Goal: Information Seeking & Learning: Check status

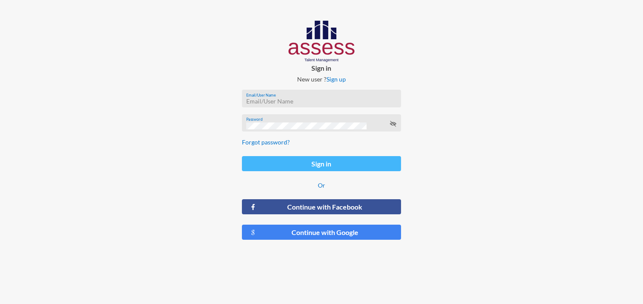
type input "MoaazHany-RME"
click at [318, 163] on button "Sign in" at bounding box center [321, 163] width 159 height 15
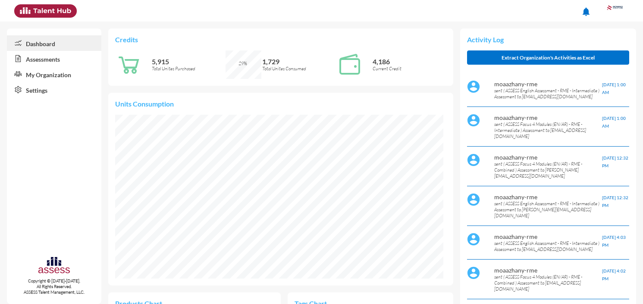
click at [48, 59] on link "Assessments" at bounding box center [54, 59] width 94 height 16
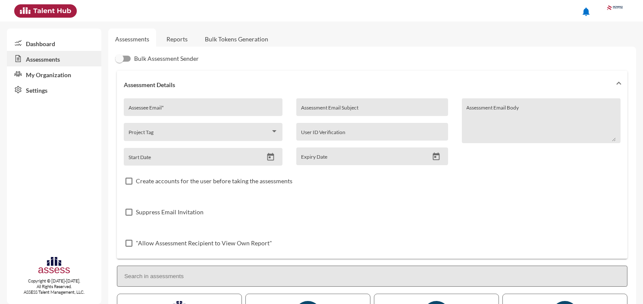
click at [180, 36] on link "Reports" at bounding box center [177, 38] width 35 height 21
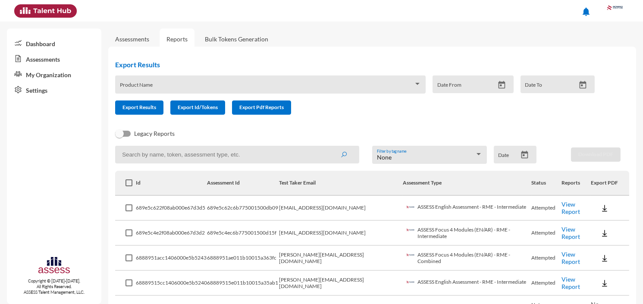
scroll to position [27, 0]
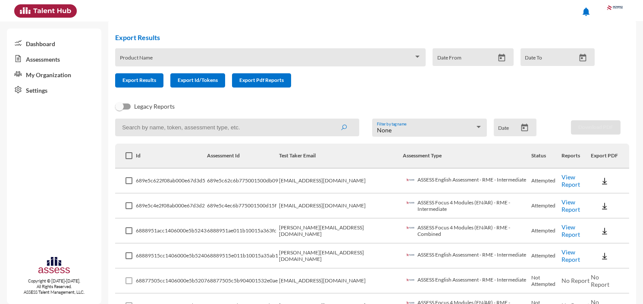
click at [253, 53] on div "Product Name" at bounding box center [270, 59] width 301 height 13
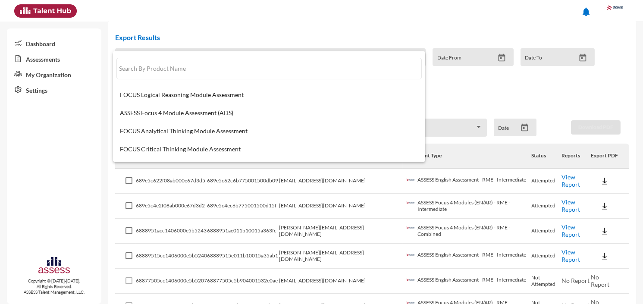
drag, startPoint x: 244, startPoint y: 27, endPoint x: 209, endPoint y: 84, distance: 66.8
click at [244, 27] on div at bounding box center [321, 152] width 643 height 304
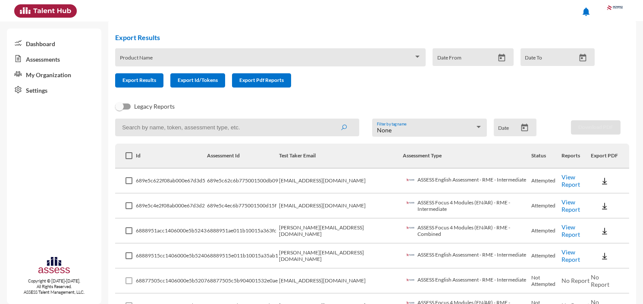
click at [177, 126] on input at bounding box center [237, 128] width 244 height 18
click at [330, 119] on button "submit" at bounding box center [344, 127] width 28 height 16
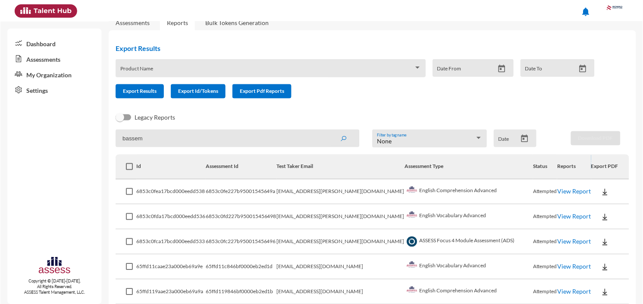
scroll to position [21, 0]
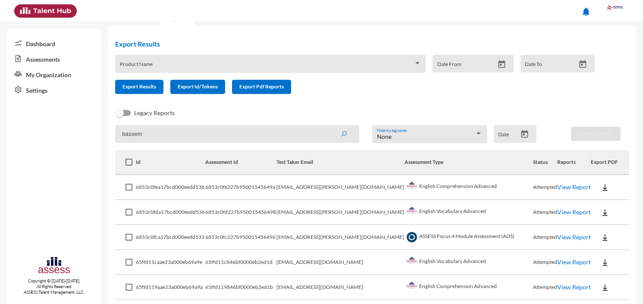
click at [557, 234] on link "View Report" at bounding box center [574, 236] width 34 height 7
click at [561, 210] on link "View Report" at bounding box center [574, 211] width 34 height 7
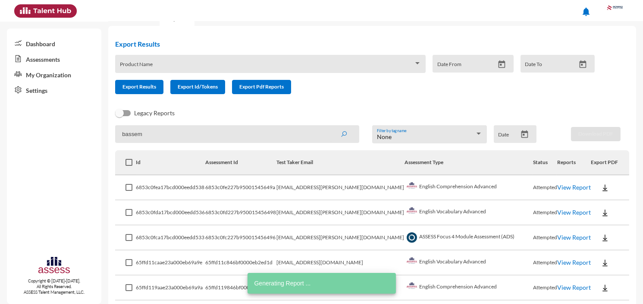
click at [557, 236] on link "View Report" at bounding box center [574, 236] width 34 height 7
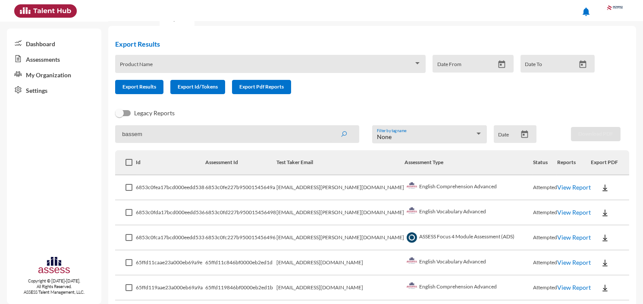
click at [557, 186] on link "View Report" at bounding box center [574, 186] width 34 height 7
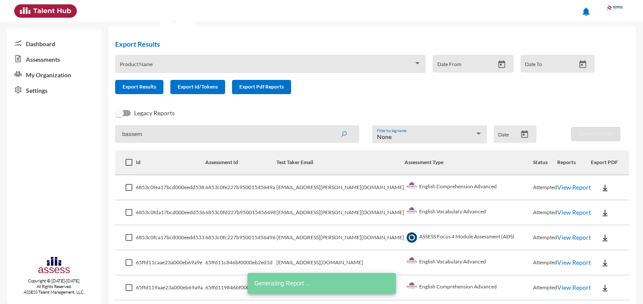
click at [217, 130] on input "bassem" at bounding box center [237, 134] width 244 height 18
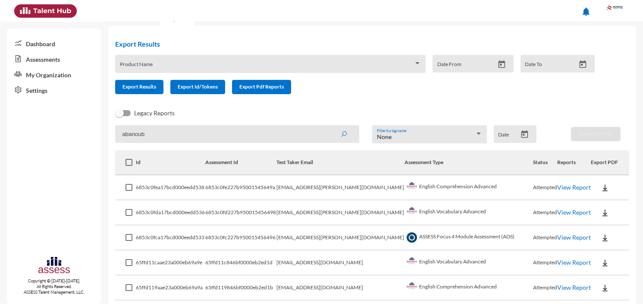
click at [330, 126] on button "submit" at bounding box center [344, 134] width 28 height 16
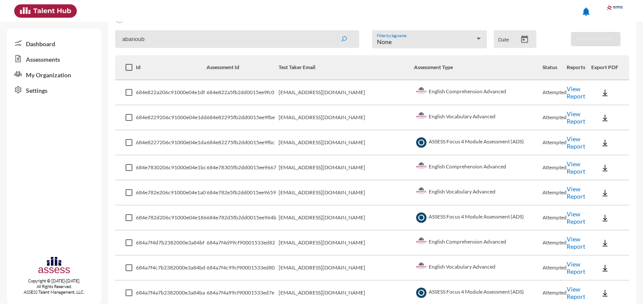
scroll to position [122, 0]
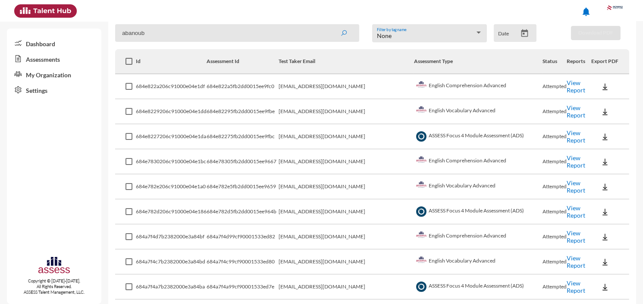
click at [585, 188] on link "View Report" at bounding box center [576, 186] width 19 height 15
click at [585, 219] on link "View Report" at bounding box center [576, 211] width 19 height 15
drag, startPoint x: 614, startPoint y: 223, endPoint x: 617, endPoint y: 251, distance: 27.8
click at [585, 244] on link "View Report" at bounding box center [576, 236] width 19 height 15
click at [585, 188] on link "View Report" at bounding box center [576, 186] width 19 height 15
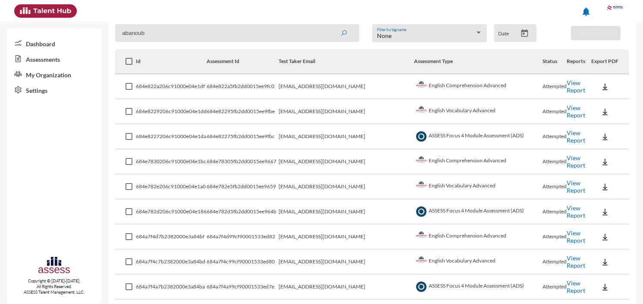
click at [585, 219] on link "View Report" at bounding box center [576, 211] width 19 height 15
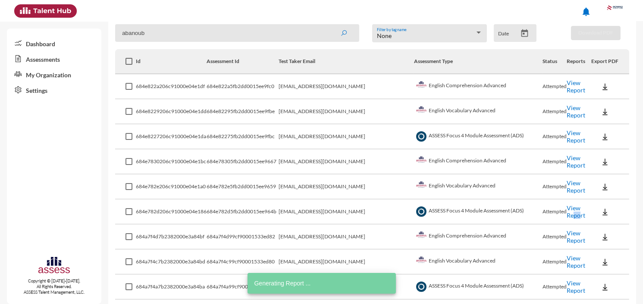
click at [283, 37] on input "abanoub" at bounding box center [237, 33] width 244 height 18
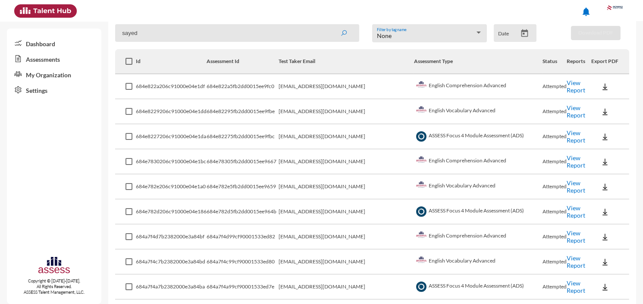
click at [330, 25] on button "submit" at bounding box center [344, 33] width 28 height 16
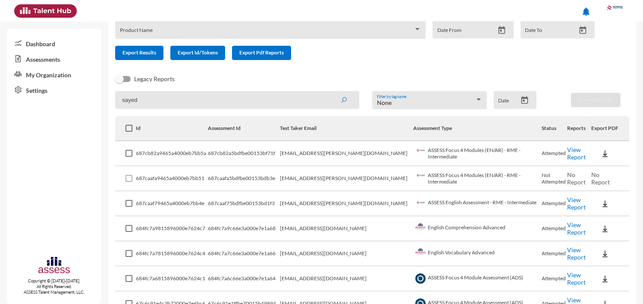
scroll to position [67, 0]
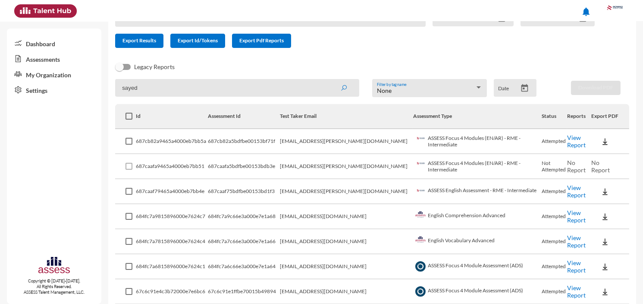
click at [237, 82] on input "sayed" at bounding box center [237, 88] width 244 height 18
paste input "mahmoud.ali@rowad-rme.com"
click at [330, 80] on button "submit" at bounding box center [344, 88] width 28 height 16
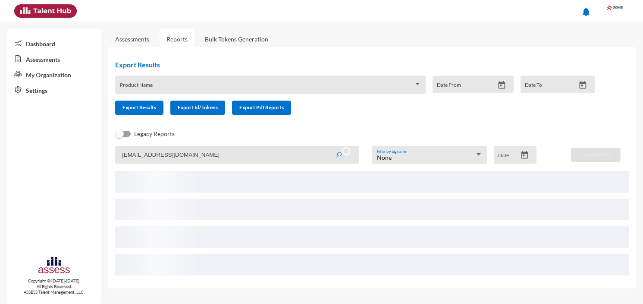
scroll to position [0, 0]
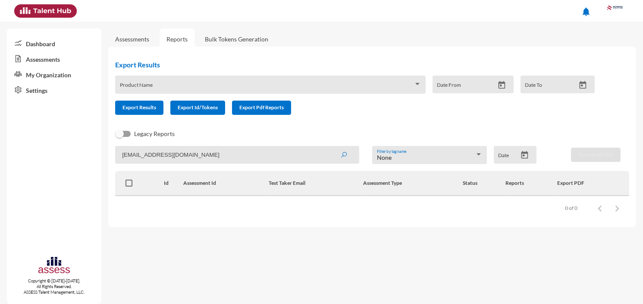
paste input "rashad.gamal"
click at [330, 147] on button "submit" at bounding box center [344, 155] width 28 height 16
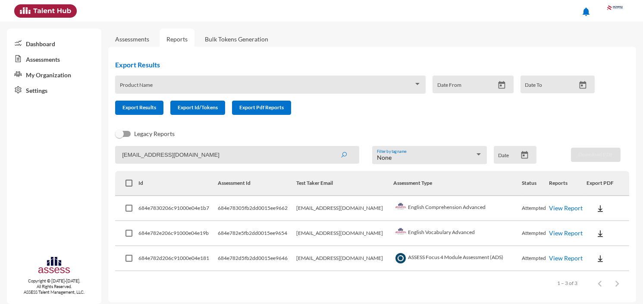
click at [555, 206] on link "View Report" at bounding box center [566, 207] width 34 height 7
click at [549, 234] on link "View Report" at bounding box center [566, 232] width 34 height 7
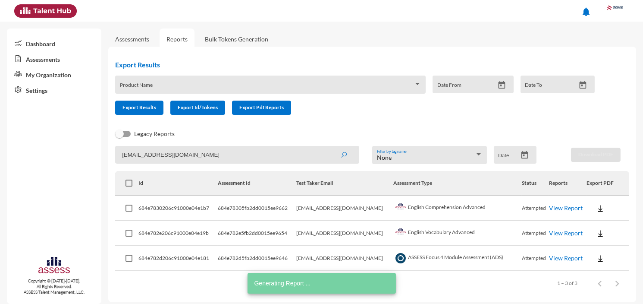
click at [549, 260] on td "View Report" at bounding box center [568, 258] width 38 height 25
click at [549, 257] on link "View Report" at bounding box center [566, 257] width 34 height 7
click at [284, 152] on input "rashad.gamal@rowad-rme.com" at bounding box center [237, 155] width 244 height 18
paste input "mina.sobhy@rowad-rme.net"
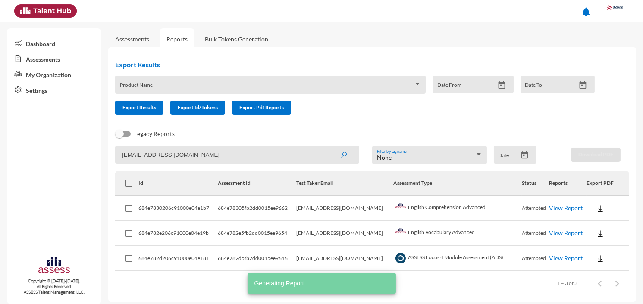
click at [330, 147] on button "submit" at bounding box center [344, 155] width 28 height 16
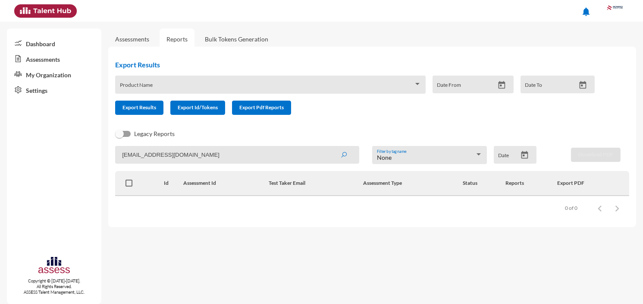
click at [227, 152] on input "mina.sobhy@rowad-rme.net" at bounding box center [237, 155] width 244 height 18
click at [330, 147] on button "submit" at bounding box center [344, 155] width 28 height 16
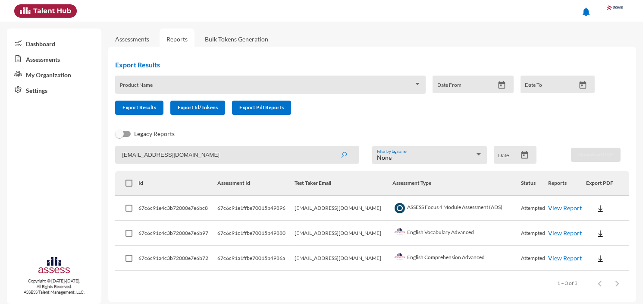
click at [554, 206] on link "View Report" at bounding box center [565, 207] width 34 height 7
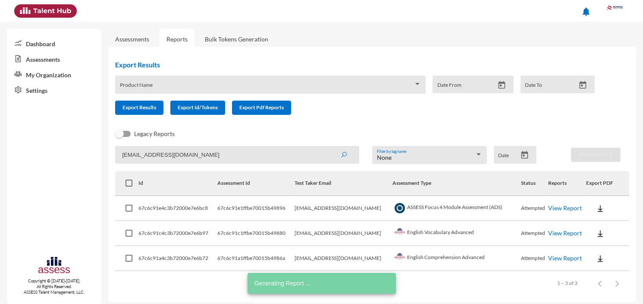
click at [557, 229] on link "View Report" at bounding box center [565, 232] width 34 height 7
click at [549, 256] on link "View Report" at bounding box center [565, 257] width 34 height 7
click at [271, 156] on input "mina.sobhy@rowad-rme.com" at bounding box center [237, 155] width 244 height 18
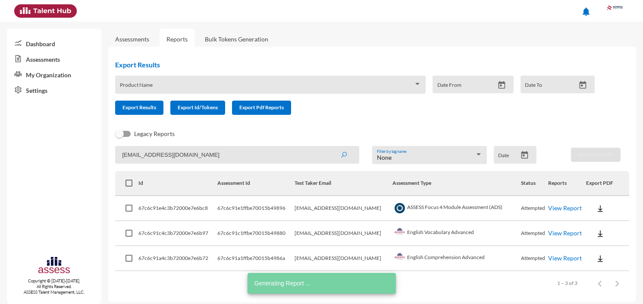
paste input "rahma.osama"
click at [330, 147] on button "submit" at bounding box center [344, 155] width 28 height 16
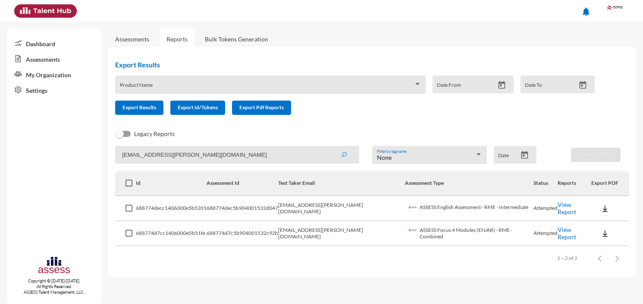
click at [561, 209] on link "View Report" at bounding box center [566, 207] width 19 height 15
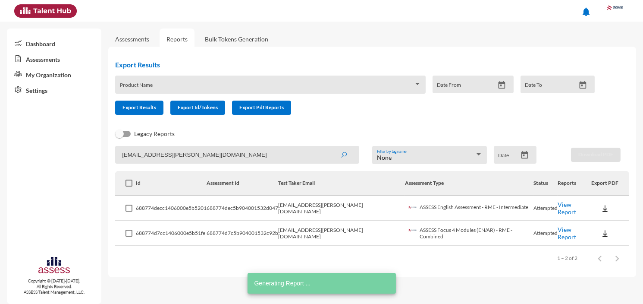
click at [560, 225] on td "View Report" at bounding box center [574, 233] width 34 height 25
click at [560, 233] on link "View Report" at bounding box center [566, 232] width 19 height 15
click at [240, 153] on input "rahma.osama@rowad-rme.com" at bounding box center [237, 155] width 244 height 18
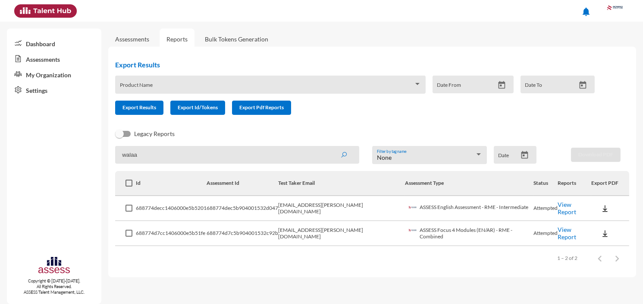
click at [330, 147] on button "submit" at bounding box center [344, 155] width 28 height 16
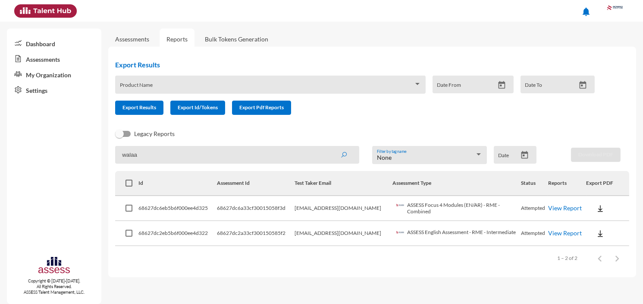
click at [571, 207] on link "View Report" at bounding box center [565, 207] width 34 height 7
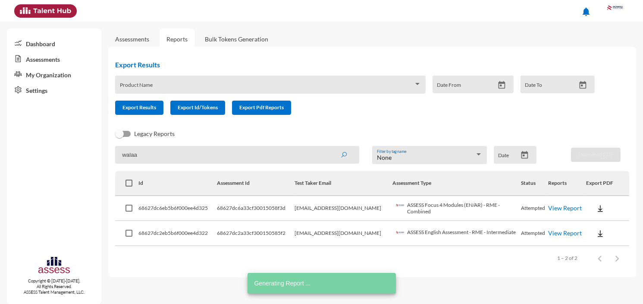
click at [561, 230] on link "View Report" at bounding box center [565, 232] width 34 height 7
click at [196, 157] on input "walaa" at bounding box center [237, 155] width 244 height 18
paste input "samuel.nasr@rowad-rme.com"
type input "samuel.nasr@rowad-rme.com"
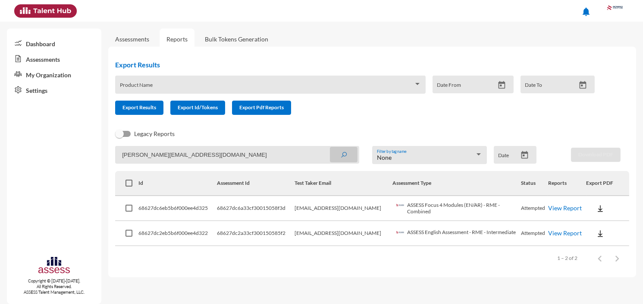
click at [330, 147] on button "submit" at bounding box center [344, 155] width 28 height 16
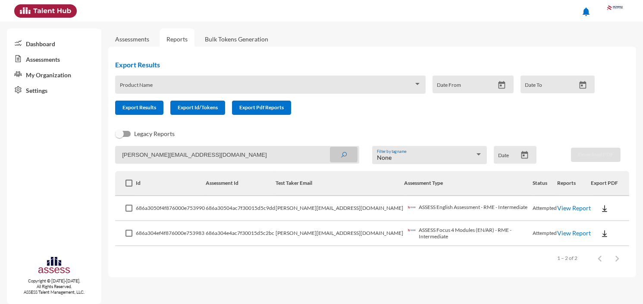
click at [563, 206] on link "View Report" at bounding box center [574, 207] width 34 height 7
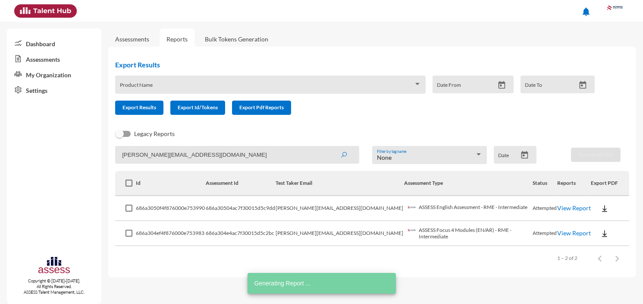
click at [562, 231] on link "View Report" at bounding box center [574, 232] width 34 height 7
click at [142, 33] on link "Assessments" at bounding box center [132, 38] width 48 height 21
click at [178, 46] on link "Reports" at bounding box center [177, 38] width 35 height 21
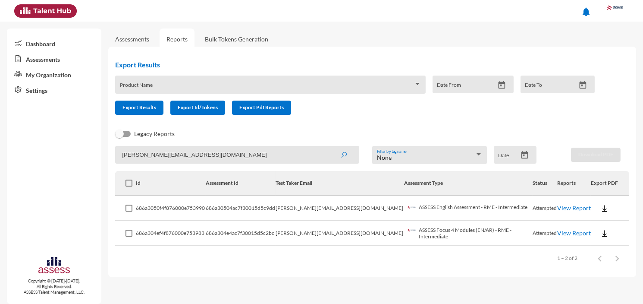
click at [136, 47] on link "Assessments" at bounding box center [132, 38] width 48 height 21
click at [136, 45] on link "Assessments" at bounding box center [132, 38] width 48 height 21
click at [141, 41] on link "Assessments" at bounding box center [132, 38] width 34 height 7
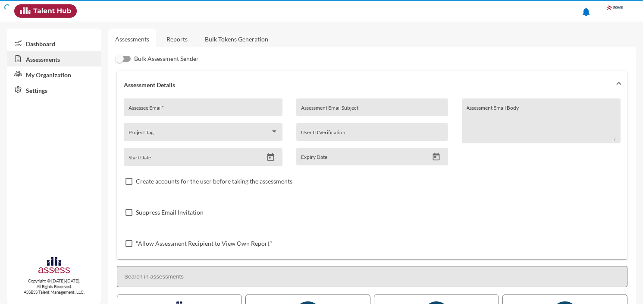
click at [164, 43] on link "Reports" at bounding box center [177, 38] width 35 height 21
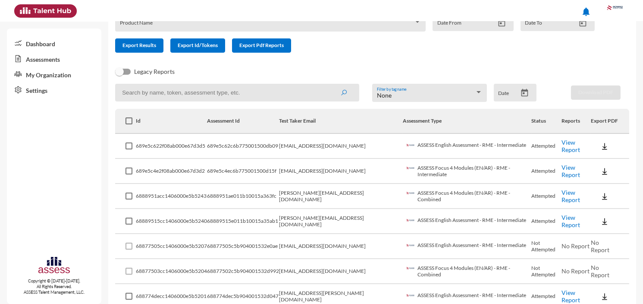
scroll to position [68, 0]
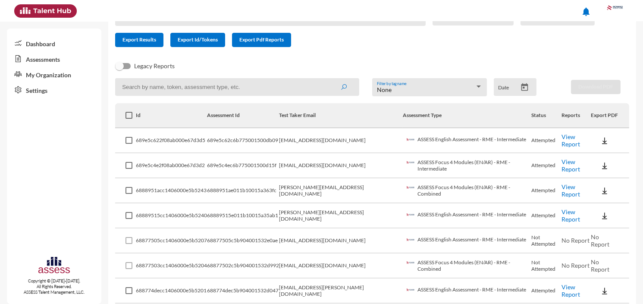
click at [561, 190] on link "View Report" at bounding box center [570, 190] width 19 height 15
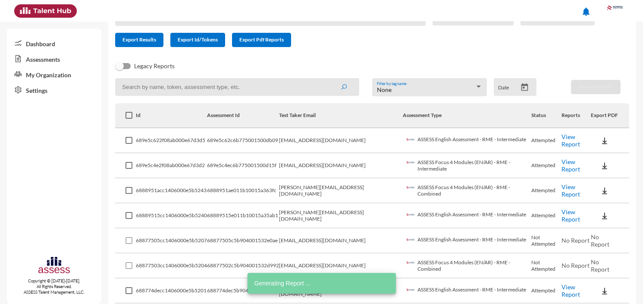
click at [562, 213] on link "View Report" at bounding box center [570, 215] width 19 height 15
click at [266, 82] on input at bounding box center [237, 87] width 244 height 18
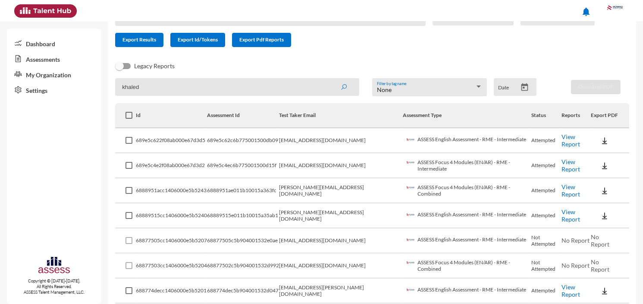
click at [330, 79] on button "submit" at bounding box center [344, 87] width 28 height 16
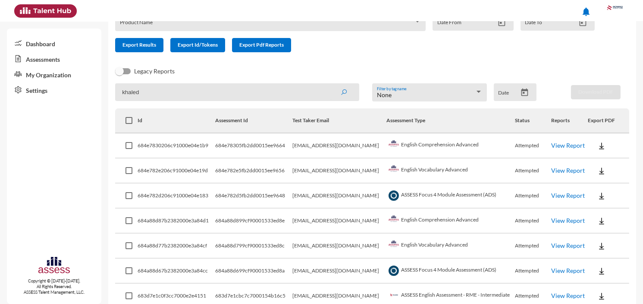
scroll to position [84, 0]
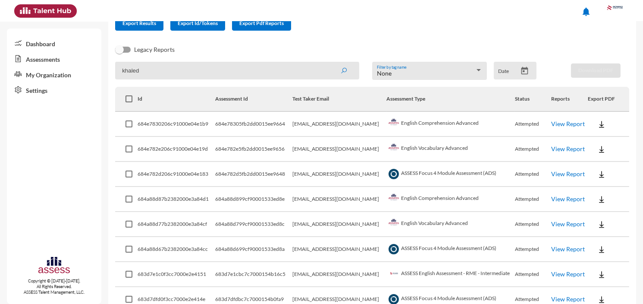
click at [554, 195] on link "View Report" at bounding box center [568, 198] width 34 height 7
click at [555, 220] on link "View Report" at bounding box center [568, 223] width 34 height 7
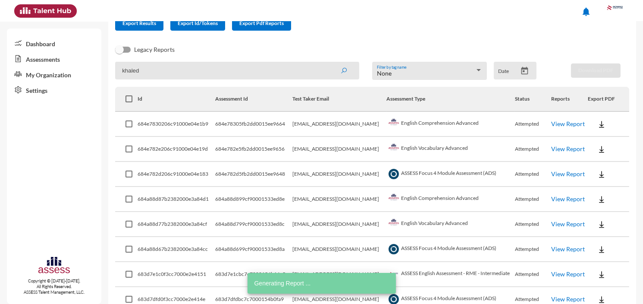
click at [564, 245] on link "View Report" at bounding box center [568, 248] width 34 height 7
click at [281, 74] on input "khaled" at bounding box center [237, 71] width 244 height 18
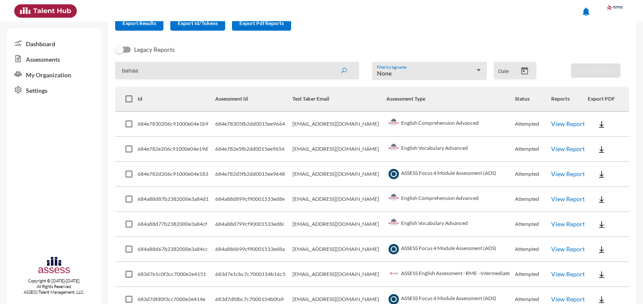
click at [330, 63] on button "submit" at bounding box center [344, 71] width 28 height 16
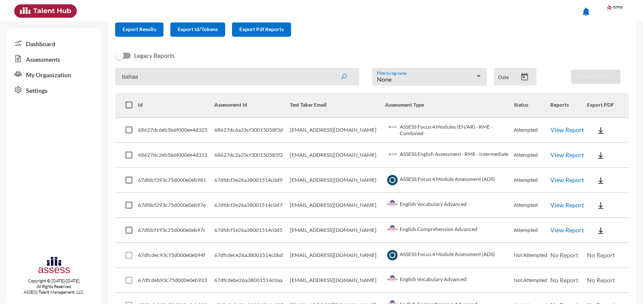
scroll to position [78, 0]
click at [554, 177] on link "View Report" at bounding box center [567, 178] width 34 height 7
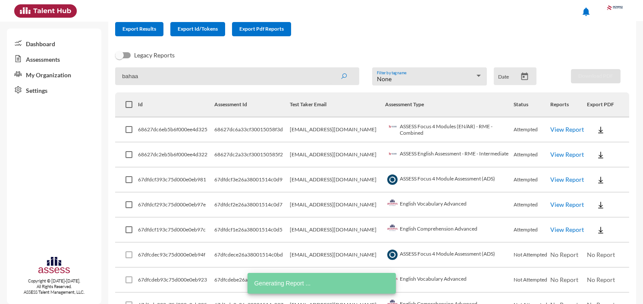
click at [563, 202] on link "View Report" at bounding box center [567, 203] width 34 height 7
click at [570, 227] on link "View Report" at bounding box center [567, 228] width 34 height 7
click at [269, 76] on input "bahaa" at bounding box center [237, 76] width 244 height 18
click at [269, 77] on input "bahaa" at bounding box center [237, 76] width 244 height 18
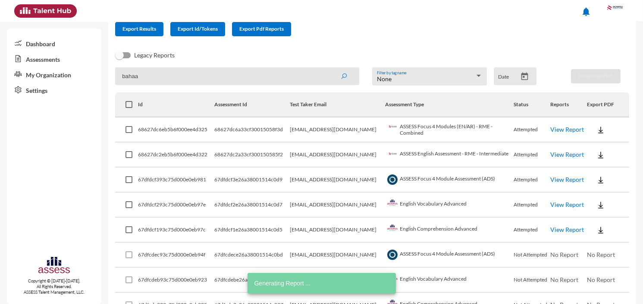
click at [269, 77] on input "bahaa" at bounding box center [237, 76] width 244 height 18
paste input "hanan.aboelnour@rowad-rme.com"
click at [330, 68] on button "submit" at bounding box center [344, 76] width 28 height 16
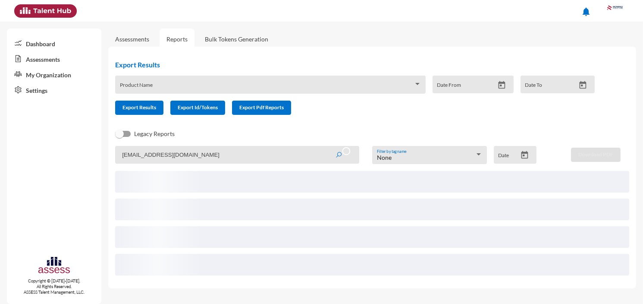
scroll to position [0, 0]
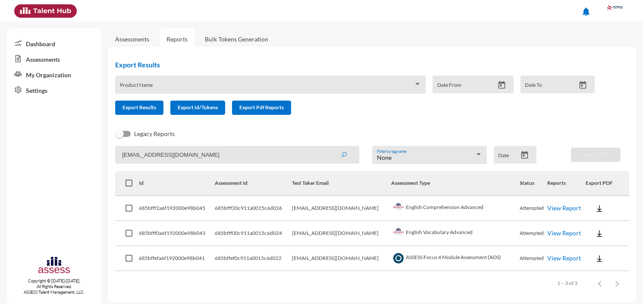
click at [568, 206] on link "View Report" at bounding box center [564, 207] width 34 height 7
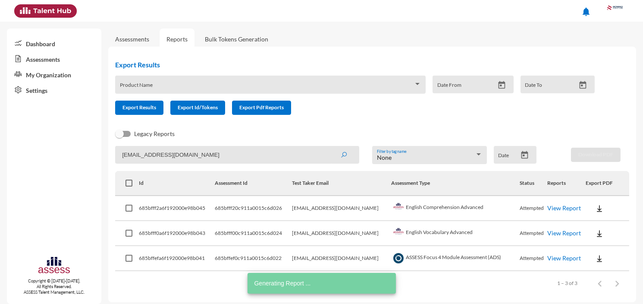
click at [552, 229] on link "View Report" at bounding box center [564, 232] width 34 height 7
click at [561, 254] on link "View Report" at bounding box center [564, 257] width 34 height 7
click at [235, 157] on input "hanan.aboelnour@rowad-rme.com" at bounding box center [237, 155] width 244 height 18
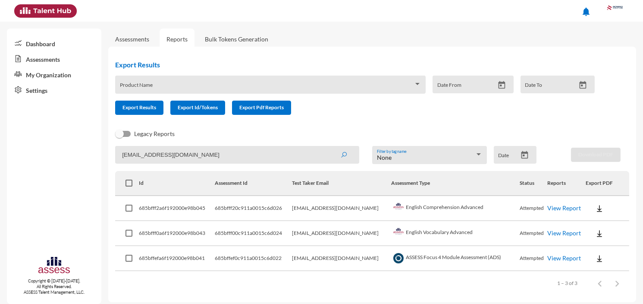
paste input "amr.abdelkade"
click at [330, 147] on button "submit" at bounding box center [344, 155] width 28 height 16
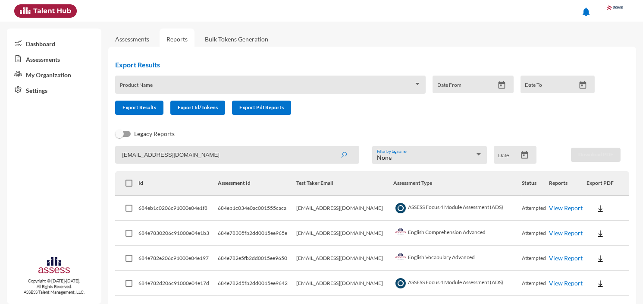
scroll to position [27, 0]
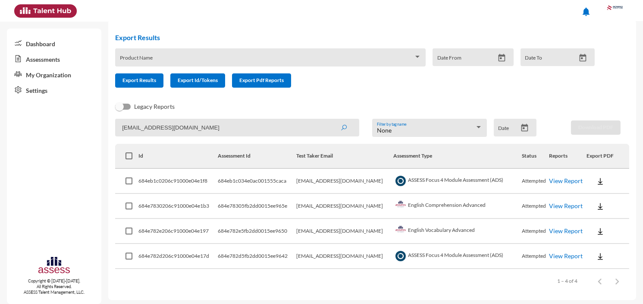
click at [568, 179] on link "View Report" at bounding box center [566, 180] width 34 height 7
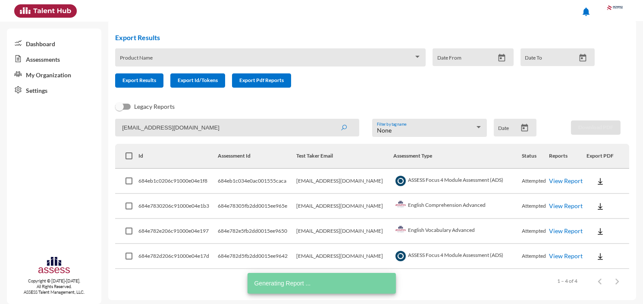
click at [550, 202] on link "View Report" at bounding box center [566, 205] width 34 height 7
click at [558, 229] on link "View Report" at bounding box center [566, 230] width 34 height 7
click at [273, 119] on input "amr.abdelkader@rowad-rme.com" at bounding box center [237, 128] width 244 height 18
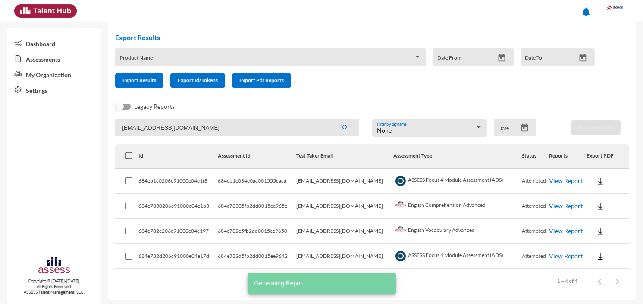
paste input "mohamed.elwy"
click at [330, 119] on button "submit" at bounding box center [344, 127] width 28 height 16
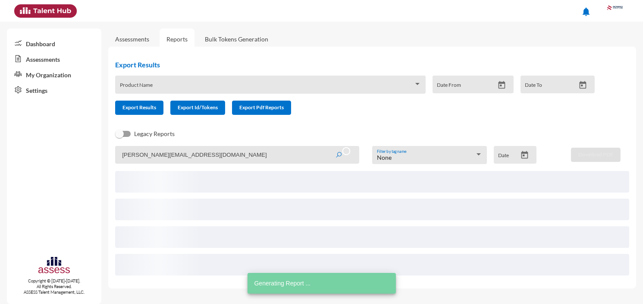
scroll to position [0, 0]
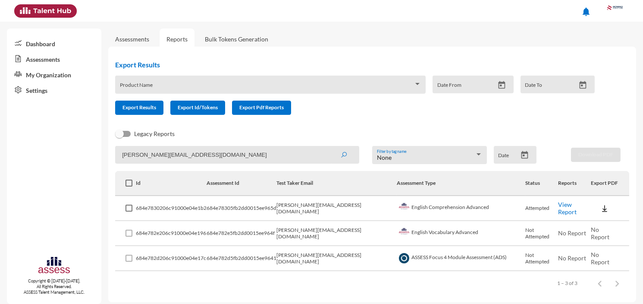
click at [561, 209] on link "View Report" at bounding box center [567, 207] width 19 height 15
click at [214, 146] on input "mohamed.elwy@rowad-rme.com" at bounding box center [237, 155] width 244 height 18
click at [216, 147] on input "mohamed.elwy@rowad-rme.com" at bounding box center [237, 155] width 244 height 18
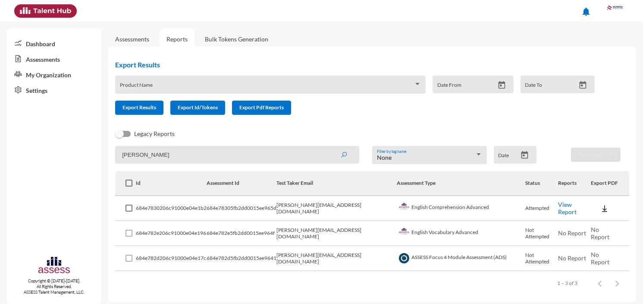
type input "ABDELRAHMAN"
click at [330, 147] on button "submit" at bounding box center [344, 155] width 28 height 16
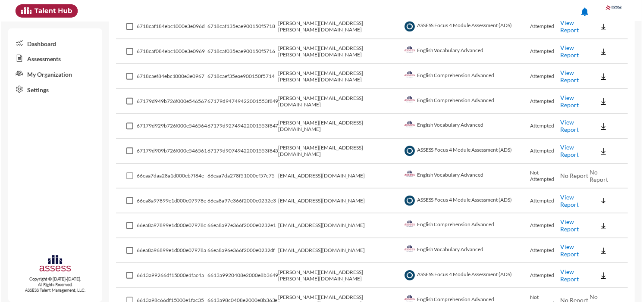
scroll to position [357, 0]
click at [564, 219] on link "View Report" at bounding box center [570, 226] width 19 height 15
click at [572, 194] on link "View Report" at bounding box center [570, 201] width 19 height 15
click at [561, 244] on link "View Report" at bounding box center [570, 251] width 19 height 15
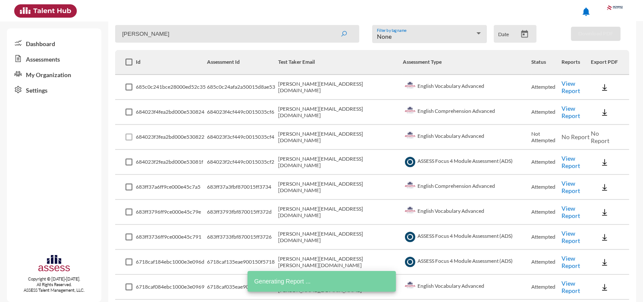
scroll to position [0, 0]
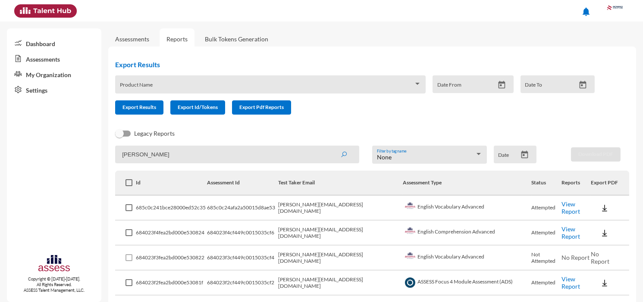
click at [152, 39] on link "Assessments" at bounding box center [132, 38] width 48 height 21
click at [146, 41] on link "Assessments" at bounding box center [132, 38] width 34 height 7
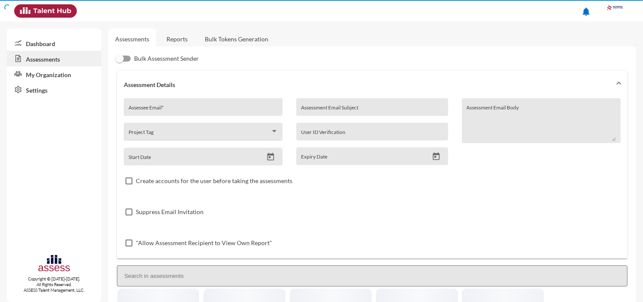
click at [174, 40] on link "Reports" at bounding box center [177, 38] width 35 height 21
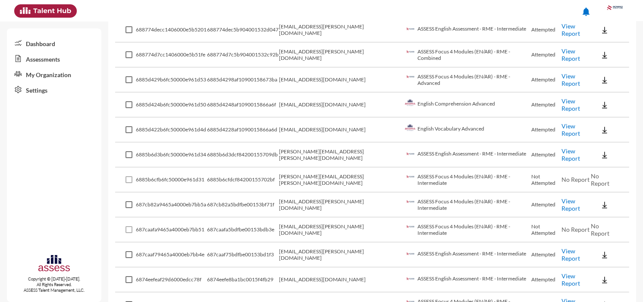
scroll to position [329, 0]
click at [561, 197] on link "View Report" at bounding box center [570, 204] width 19 height 15
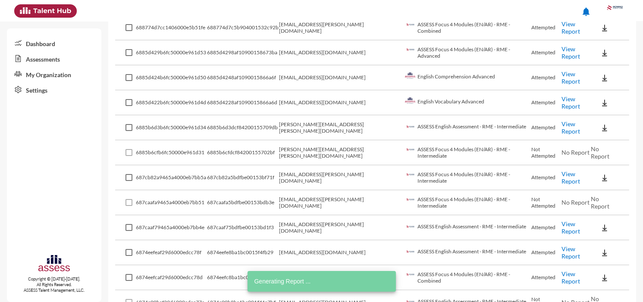
scroll to position [356, 0]
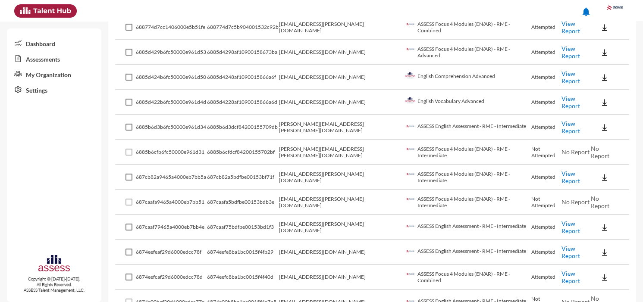
click at [561, 220] on link "View Report" at bounding box center [570, 227] width 19 height 15
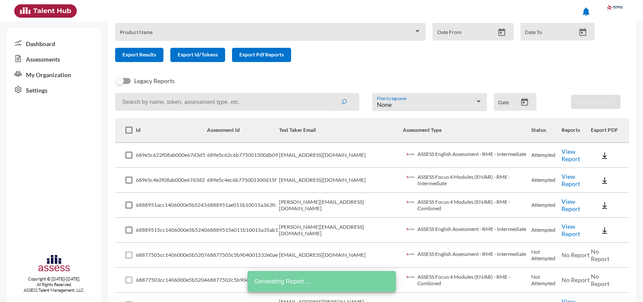
scroll to position [0, 0]
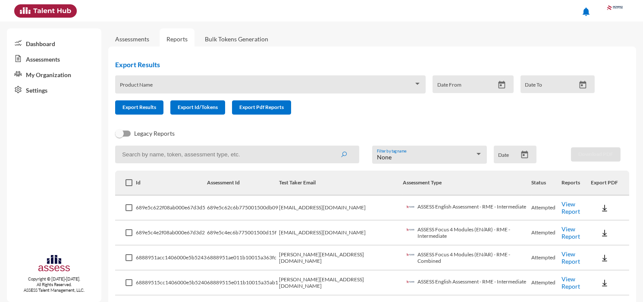
click at [234, 156] on input at bounding box center [237, 155] width 244 height 18
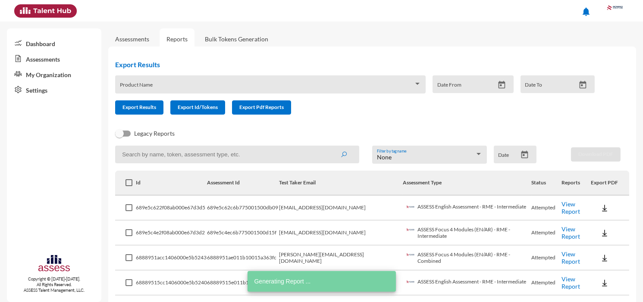
paste input "ehab.yehia@rowad-rme.com"
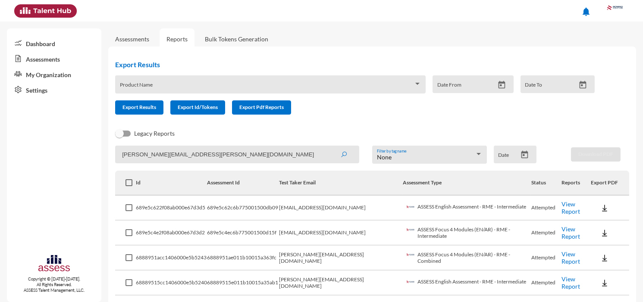
click at [330, 147] on button "submit" at bounding box center [344, 155] width 28 height 16
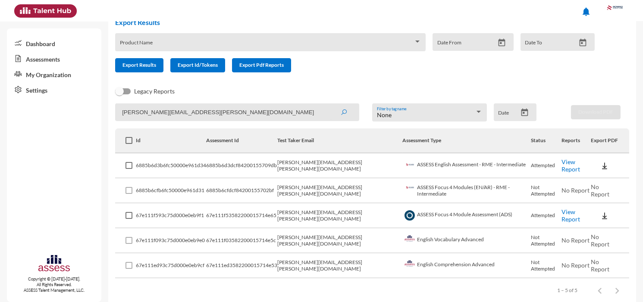
scroll to position [41, 0]
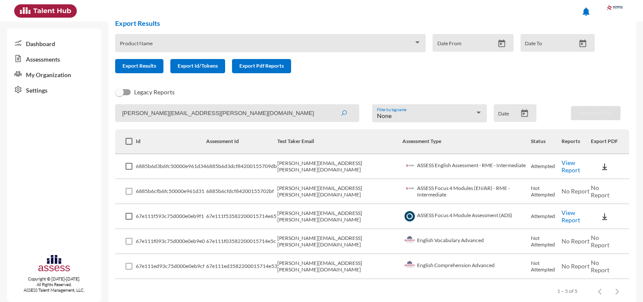
click at [561, 164] on link "View Report" at bounding box center [570, 166] width 19 height 15
click at [562, 162] on link "View Report" at bounding box center [570, 166] width 19 height 15
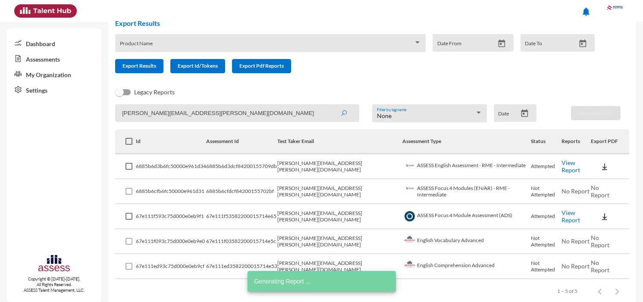
click at [561, 218] on td "View Report" at bounding box center [576, 216] width 30 height 25
click at [561, 216] on link "View Report" at bounding box center [570, 216] width 19 height 15
click at [260, 114] on input "ehab.yehia@rowad-rme.com" at bounding box center [237, 113] width 244 height 18
paste input "mohamed.elqasas@rowad-rme."
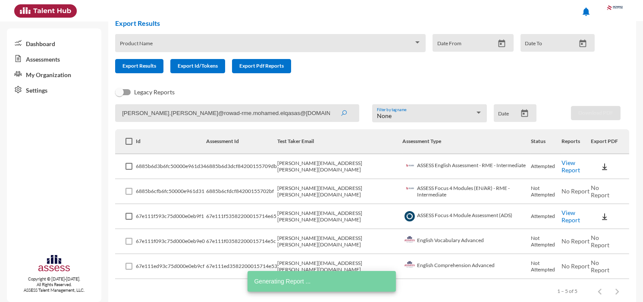
paste input
click at [330, 105] on button "submit" at bounding box center [344, 113] width 28 height 16
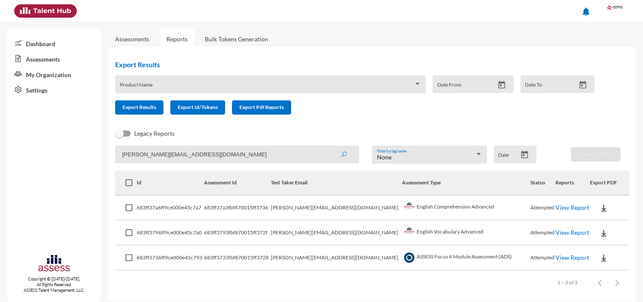
scroll to position [4, 0]
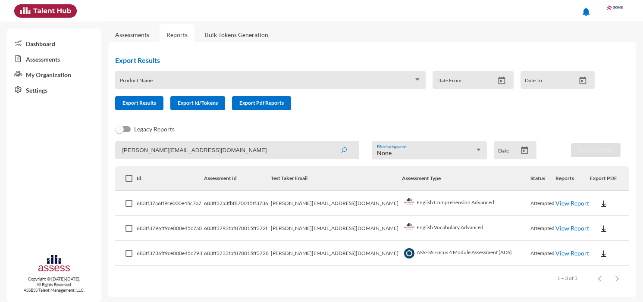
click at [562, 202] on link "View Report" at bounding box center [572, 203] width 34 height 7
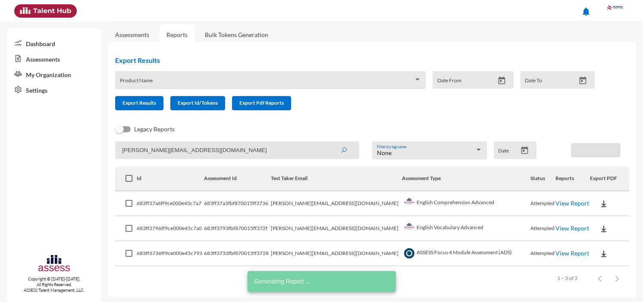
click at [560, 228] on link "View Report" at bounding box center [572, 228] width 34 height 7
click at [568, 250] on link "View Report" at bounding box center [572, 253] width 34 height 7
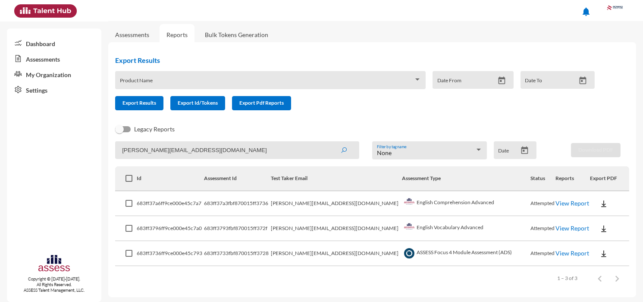
click at [264, 149] on input "mohamed.elqasas@rowad-rme.com" at bounding box center [237, 150] width 244 height 18
paste input "raey"
click at [330, 142] on button "submit" at bounding box center [344, 150] width 28 height 16
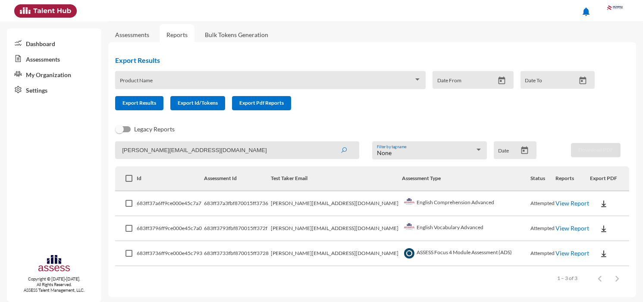
scroll to position [0, 0]
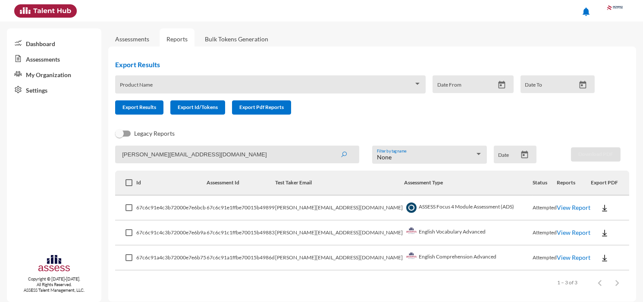
click at [570, 208] on link "View Report" at bounding box center [574, 207] width 34 height 7
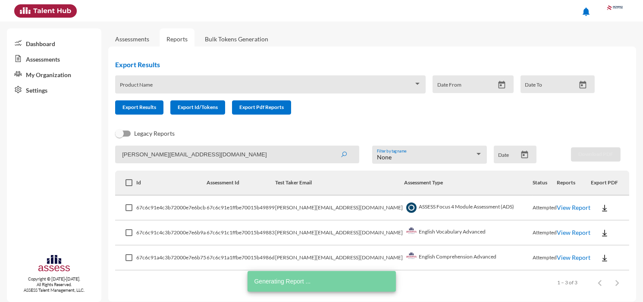
click at [570, 226] on td "View Report" at bounding box center [574, 233] width 34 height 25
click at [568, 230] on link "View Report" at bounding box center [574, 232] width 34 height 7
click at [561, 256] on link "View Report" at bounding box center [574, 257] width 34 height 7
click at [301, 154] on input "mohamed.elraey@rowad-rme.com" at bounding box center [237, 155] width 244 height 18
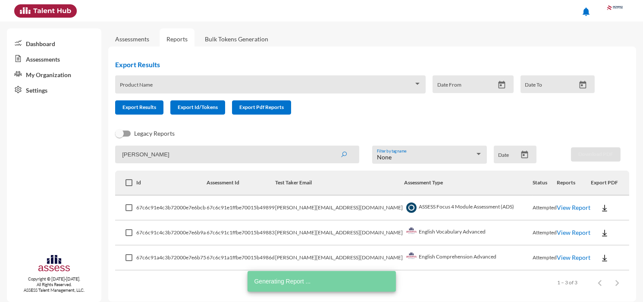
click at [330, 147] on button "submit" at bounding box center [344, 155] width 28 height 16
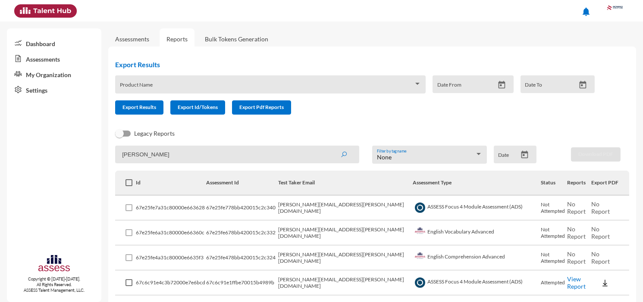
click at [255, 155] on input "sameh" at bounding box center [237, 155] width 244 height 18
click at [330, 147] on button "submit" at bounding box center [344, 155] width 28 height 16
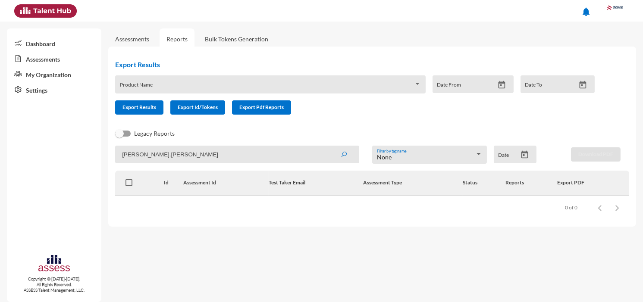
click at [297, 153] on input "sameh.atef" at bounding box center [237, 155] width 244 height 18
paste input "@rowad-rme.com"
click at [330, 147] on button "submit" at bounding box center [344, 155] width 28 height 16
click at [284, 152] on input "sameh.atef@rowad-rme.com" at bounding box center [237, 155] width 244 height 18
paste input "lah.hakky@rme-fitout"
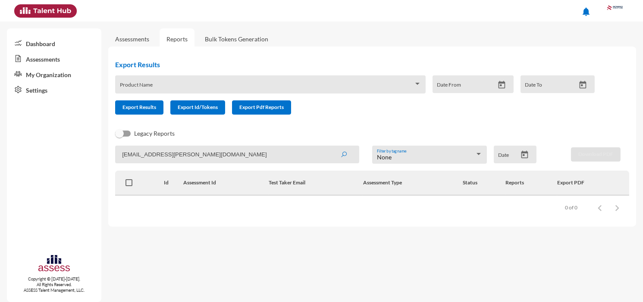
click at [330, 147] on button "submit" at bounding box center [344, 155] width 28 height 16
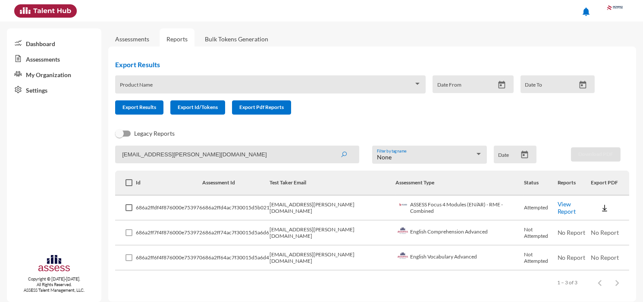
click at [559, 206] on link "View Report" at bounding box center [566, 207] width 19 height 15
click at [203, 157] on input "salah.hakky@rme-fitout.com" at bounding box center [237, 155] width 244 height 18
click at [330, 147] on button "submit" at bounding box center [344, 155] width 28 height 16
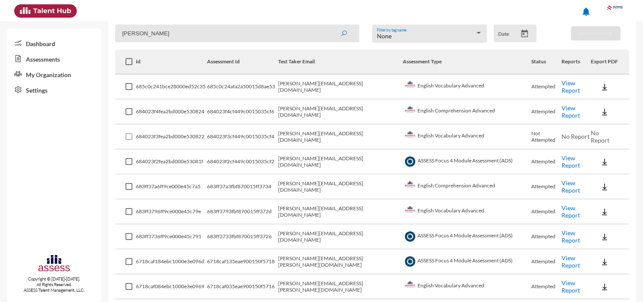
scroll to position [119, 0]
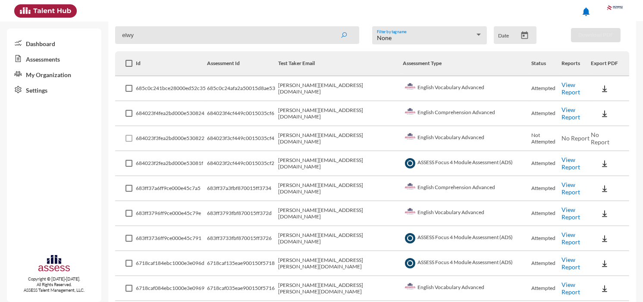
click at [330, 27] on button "submit" at bounding box center [344, 35] width 28 height 16
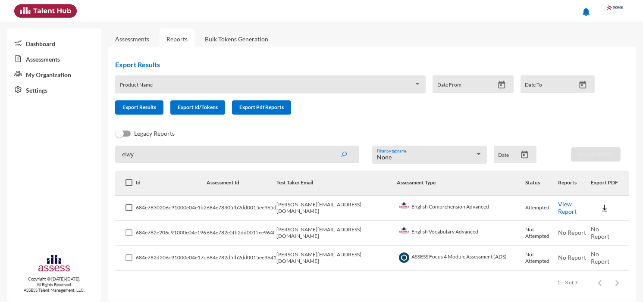
click at [558, 206] on link "View Report" at bounding box center [567, 207] width 19 height 15
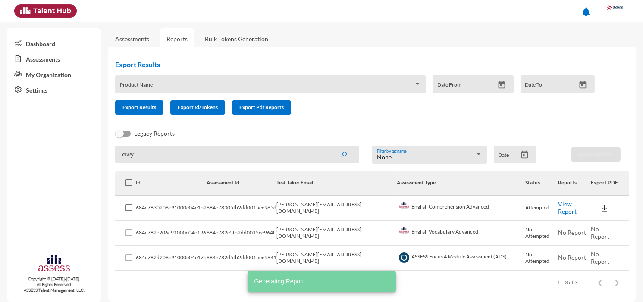
click at [215, 156] on input "elwy" at bounding box center [237, 155] width 244 height 18
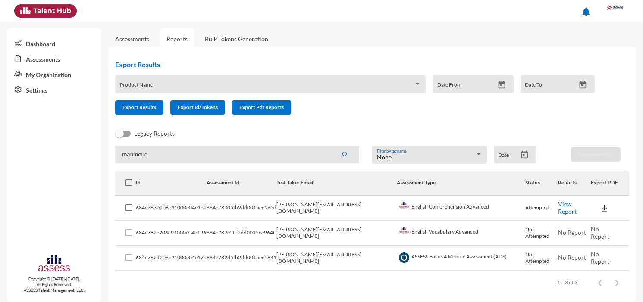
type input "mahmoud"
click at [330, 147] on button "submit" at bounding box center [344, 155] width 28 height 16
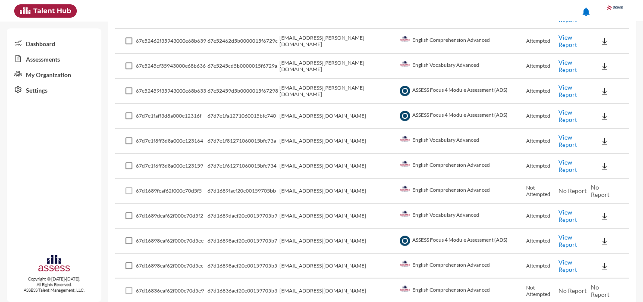
scroll to position [523, 0]
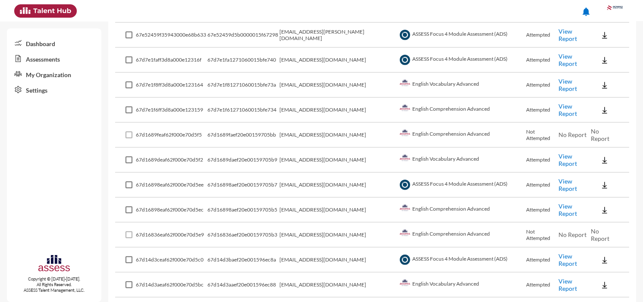
click at [573, 153] on link "View Report" at bounding box center [567, 160] width 19 height 15
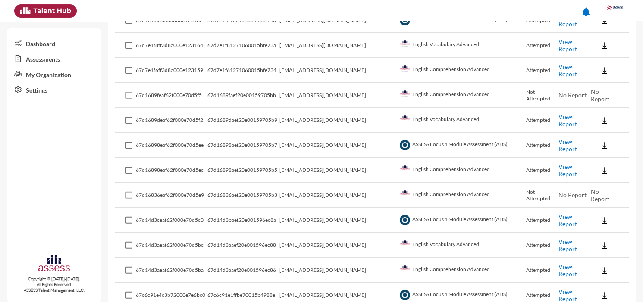
scroll to position [557, 0]
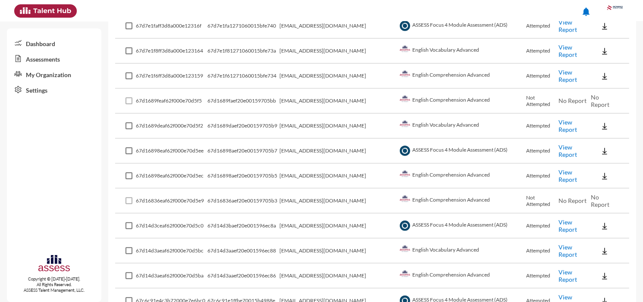
click at [570, 114] on td "View Report" at bounding box center [574, 126] width 32 height 25
click at [569, 119] on link "View Report" at bounding box center [567, 126] width 19 height 15
click at [558, 169] on link "View Report" at bounding box center [567, 176] width 19 height 15
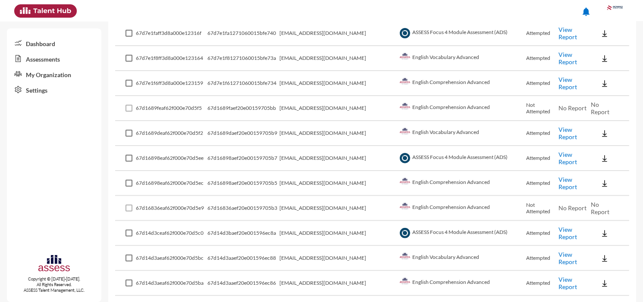
scroll to position [550, 0]
click at [558, 151] on link "View Report" at bounding box center [567, 158] width 19 height 15
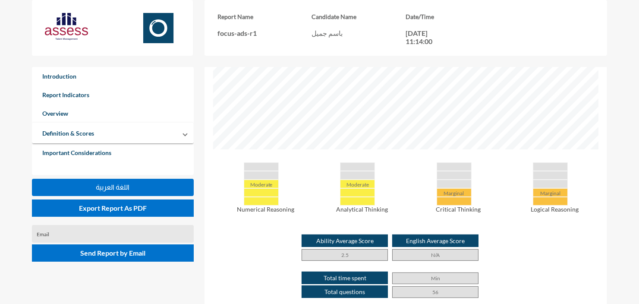
scroll to position [430860, 430525]
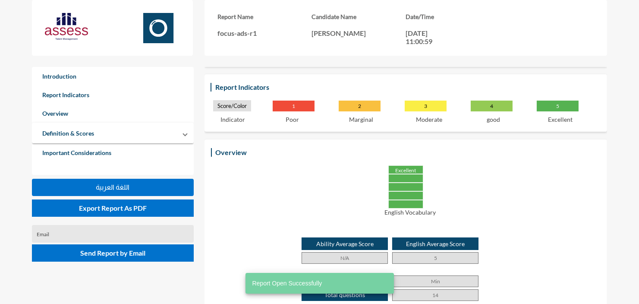
scroll to position [122, 0]
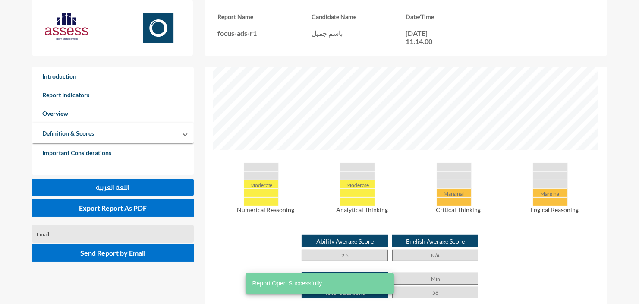
scroll to position [338, 0]
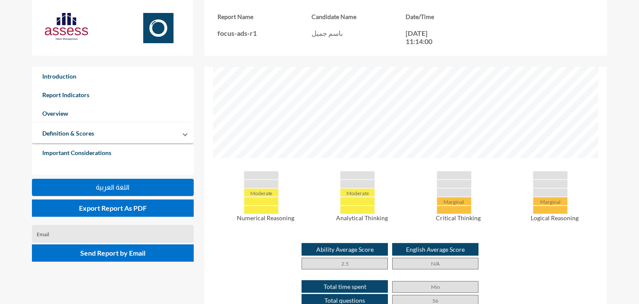
scroll to position [341, 0]
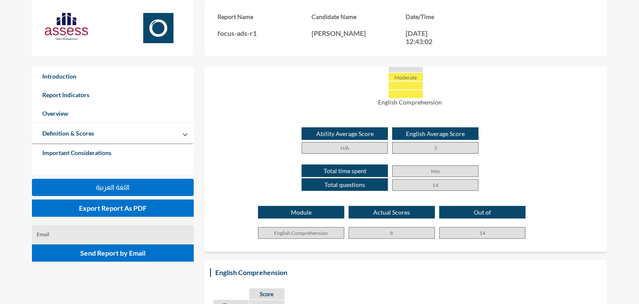
scroll to position [232, 0]
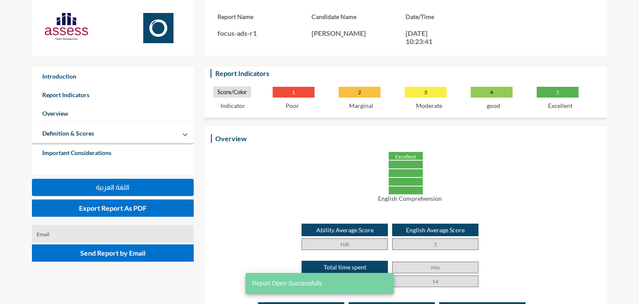
scroll to position [135, 0]
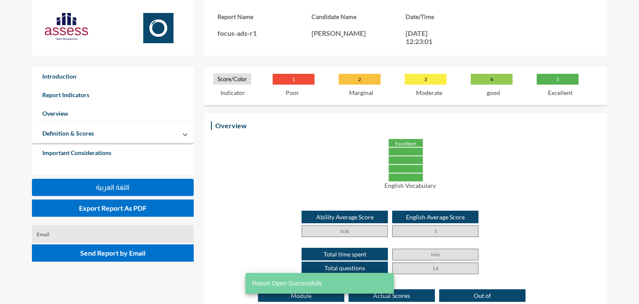
scroll to position [149, 0]
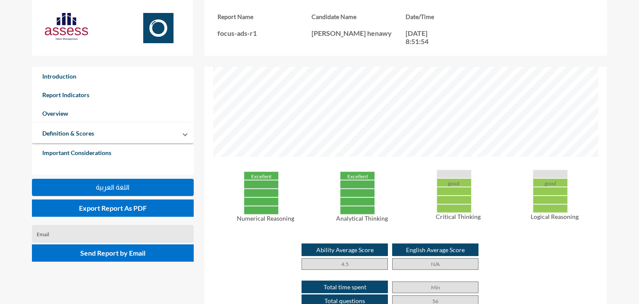
scroll to position [331, 0]
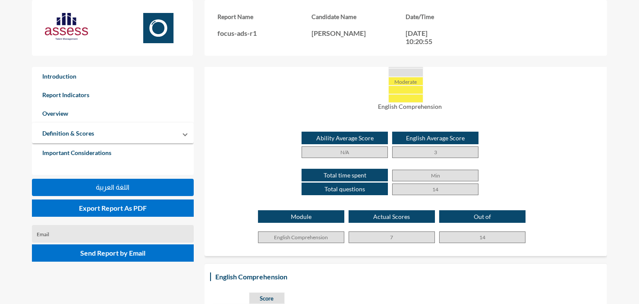
scroll to position [227, 0]
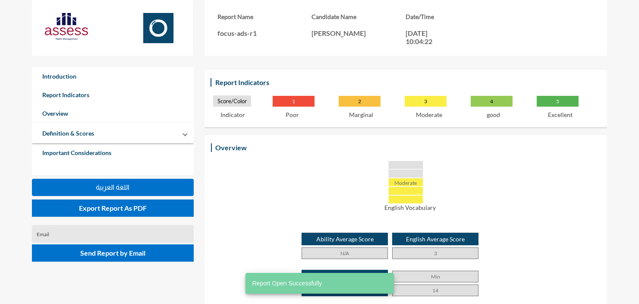
scroll to position [136, 0]
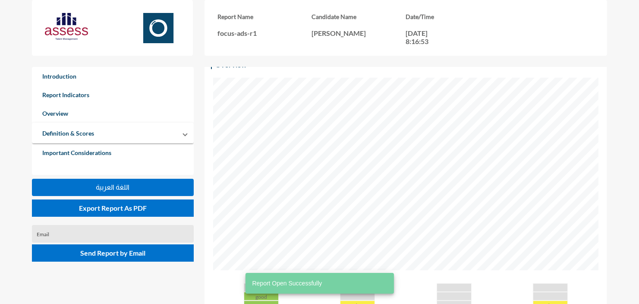
scroll to position [376, 0]
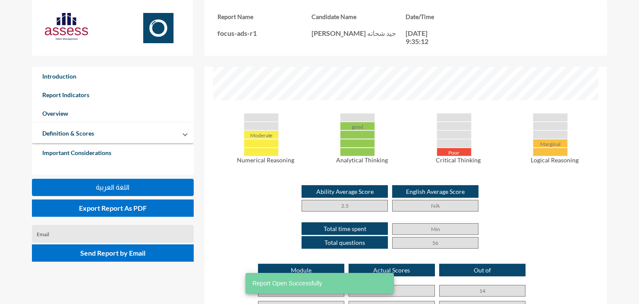
scroll to position [388, 0]
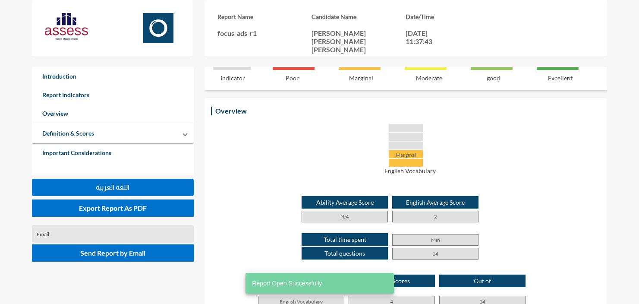
scroll to position [184, 0]
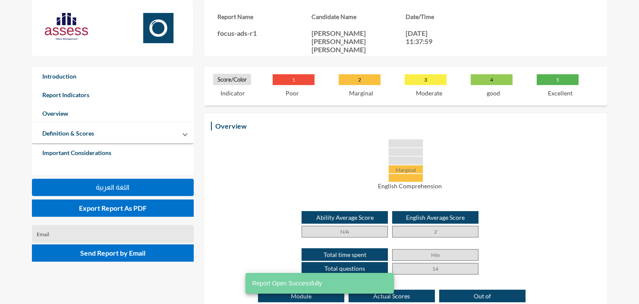
scroll to position [148, 0]
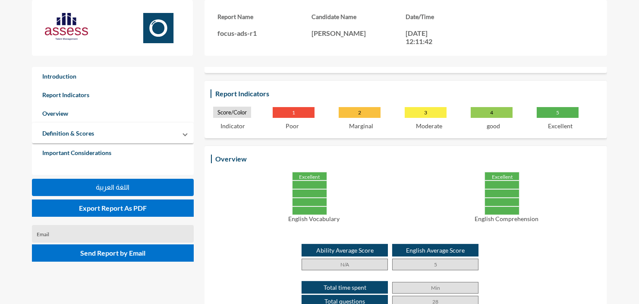
scroll to position [141, 0]
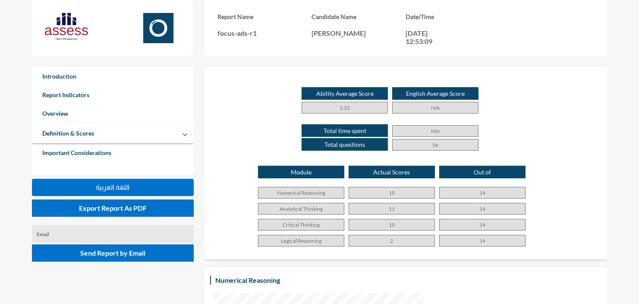
scroll to position [485, 0]
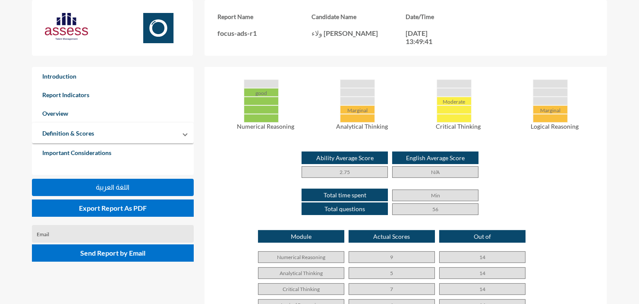
scroll to position [421, 0]
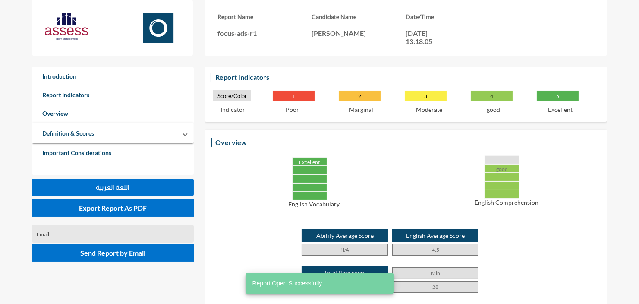
scroll to position [140, 0]
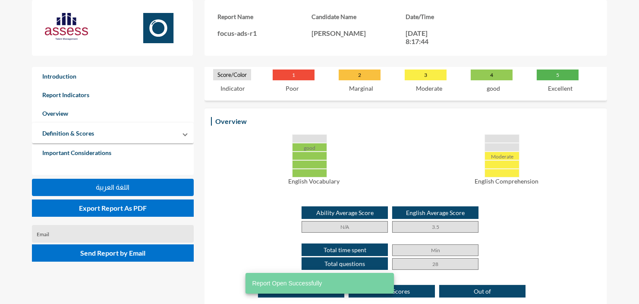
scroll to position [167, 0]
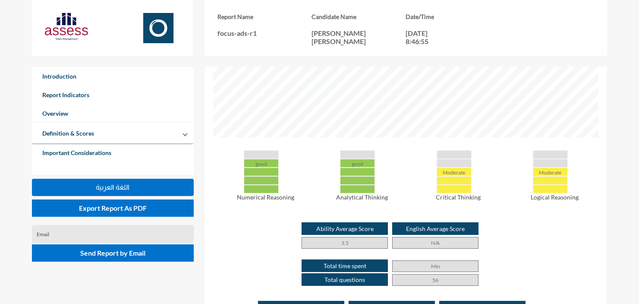
scroll to position [373, 0]
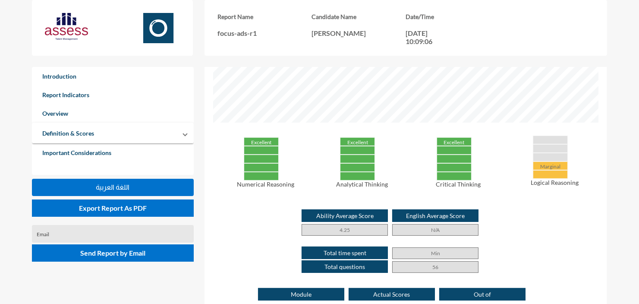
scroll to position [366, 0]
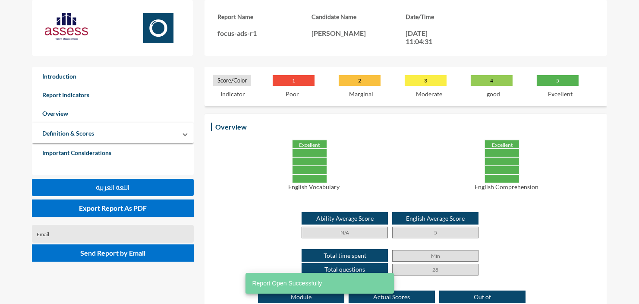
scroll to position [161, 0]
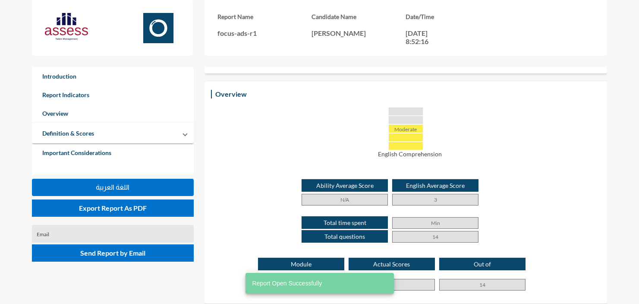
scroll to position [184, 0]
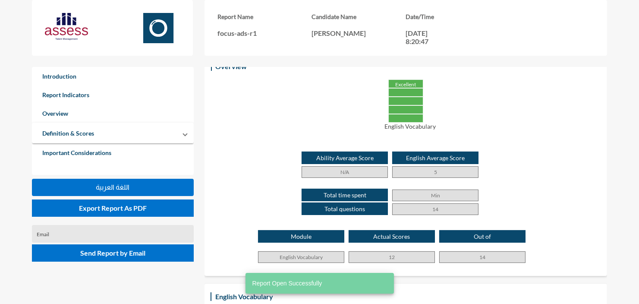
scroll to position [210, 0]
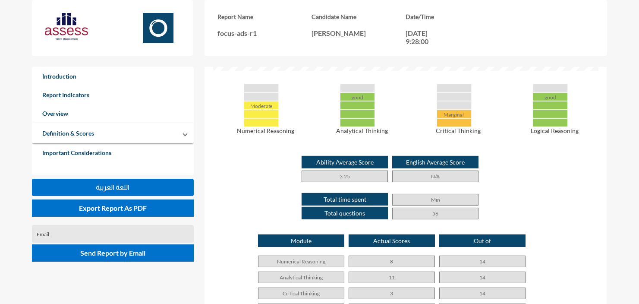
scroll to position [417, 0]
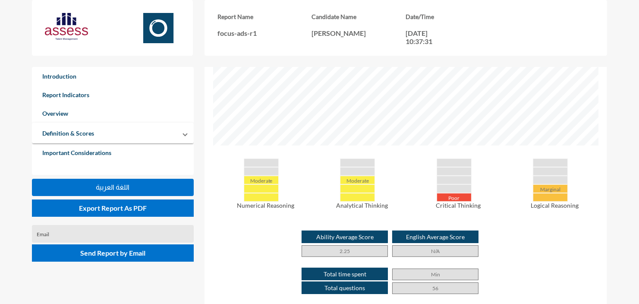
scroll to position [342, 0]
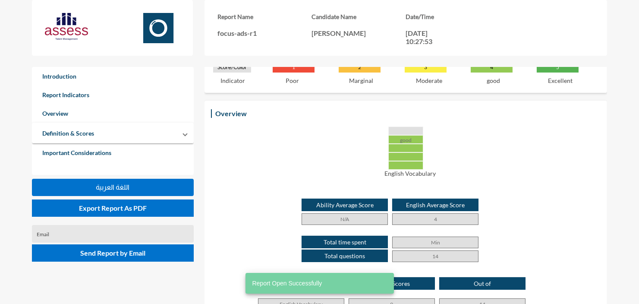
scroll to position [184, 0]
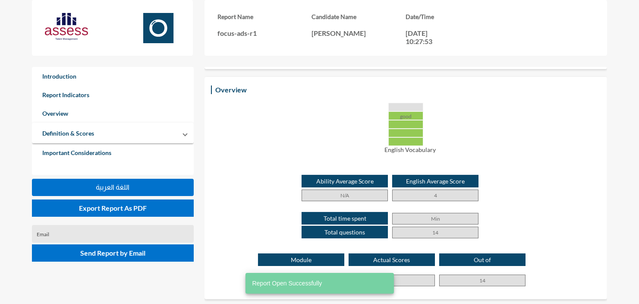
click at [407, 179] on p "English Average Score" at bounding box center [435, 181] width 86 height 13
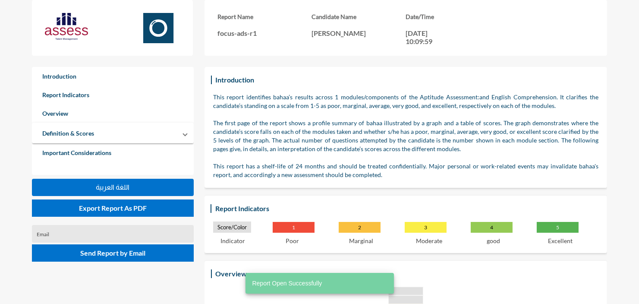
scroll to position [164, 0]
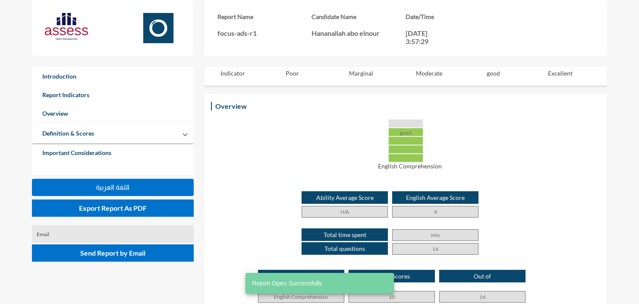
scroll to position [168, 0]
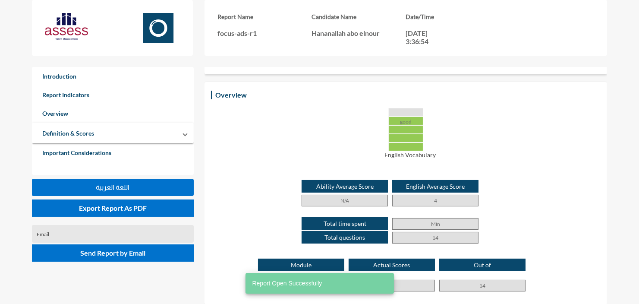
scroll to position [179, 0]
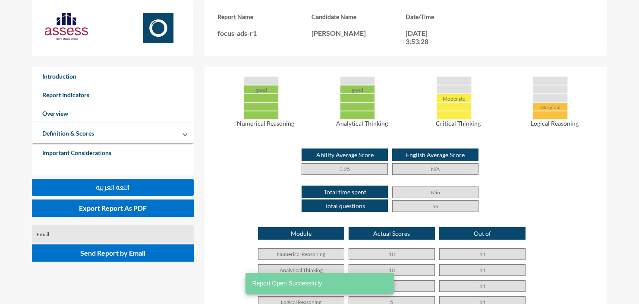
scroll to position [423, 0]
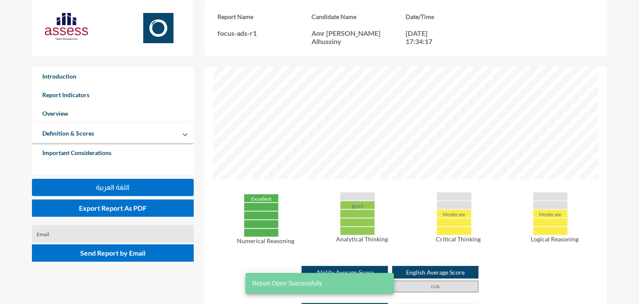
scroll to position [374, 0]
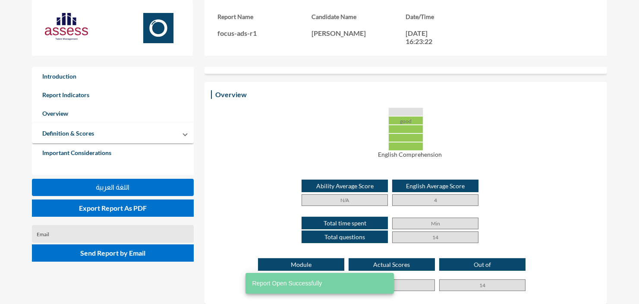
scroll to position [183, 0]
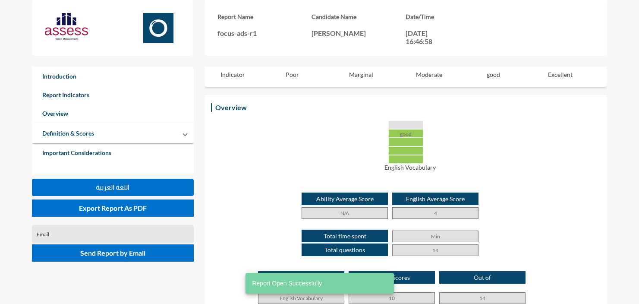
scroll to position [173, 0]
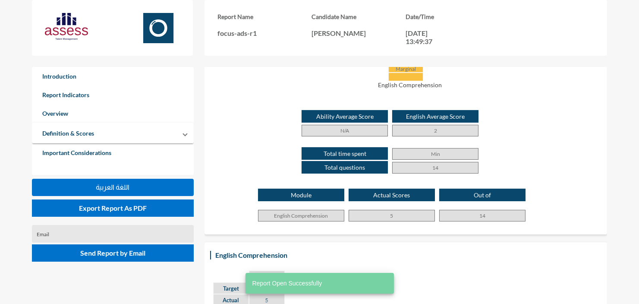
scroll to position [270, 0]
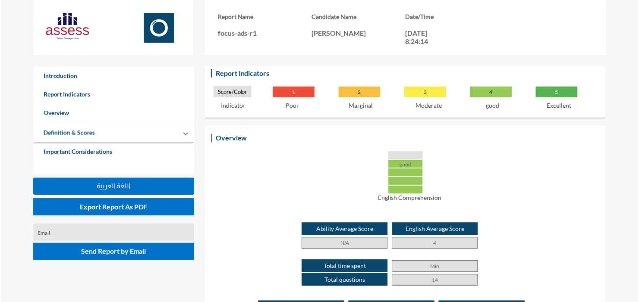
scroll to position [231, 0]
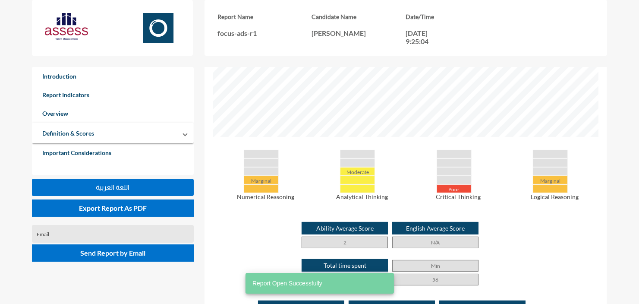
scroll to position [351, 0]
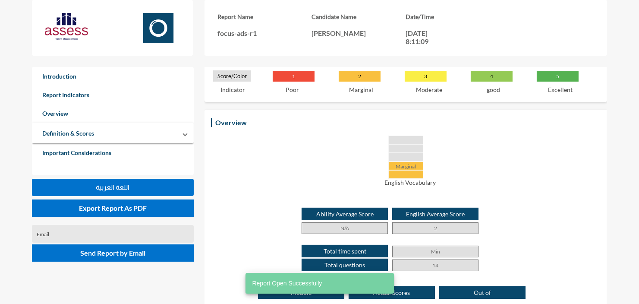
scroll to position [169, 0]
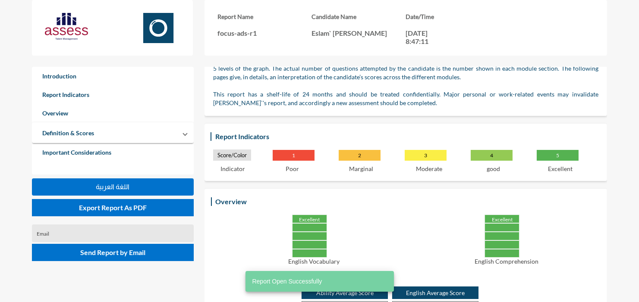
scroll to position [128, 0]
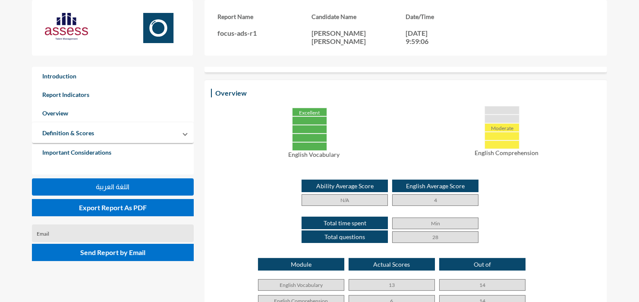
scroll to position [167, 0]
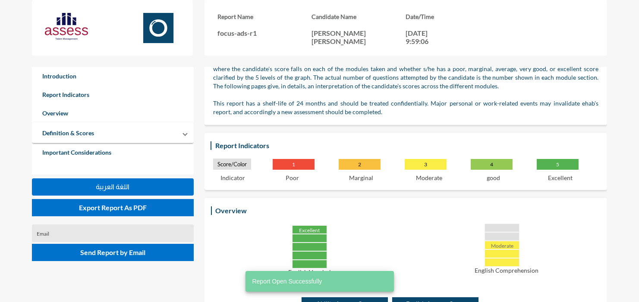
scroll to position [71, 0]
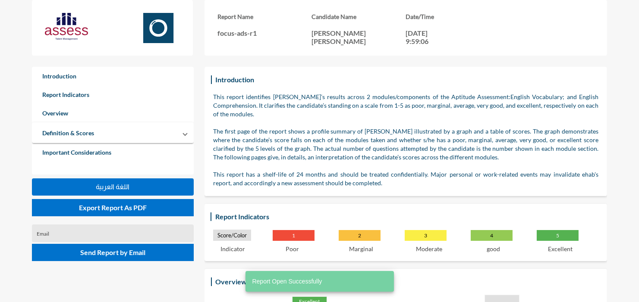
scroll to position [70, 0]
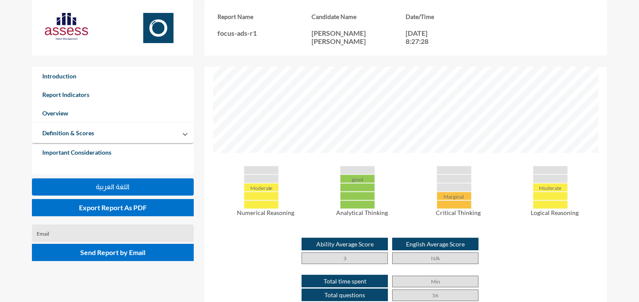
scroll to position [334, 0]
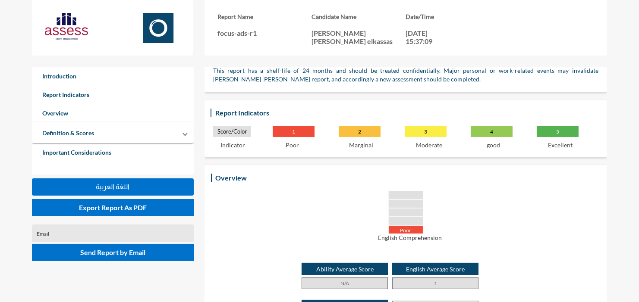
scroll to position [109, 0]
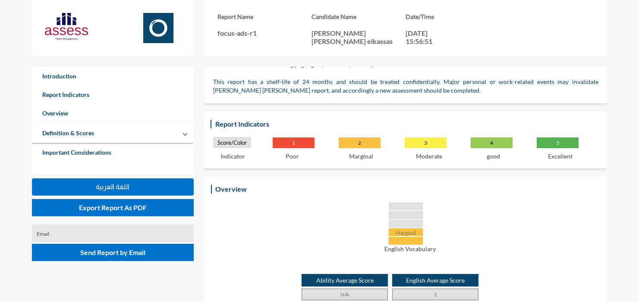
scroll to position [150, 0]
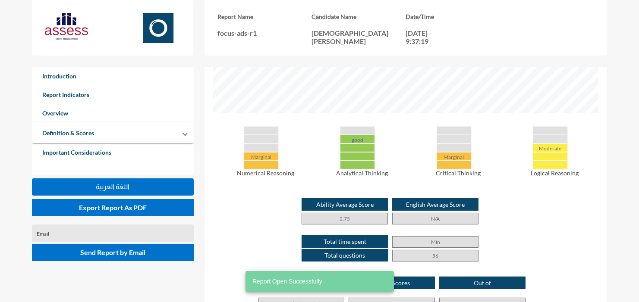
scroll to position [374, 0]
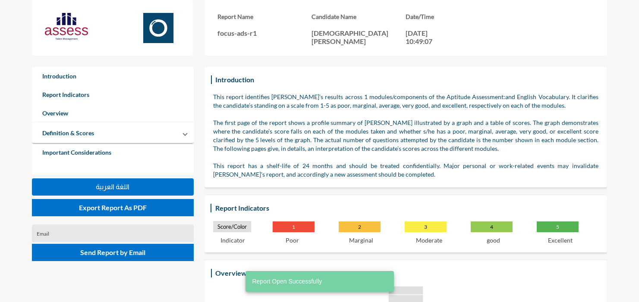
scroll to position [162, 0]
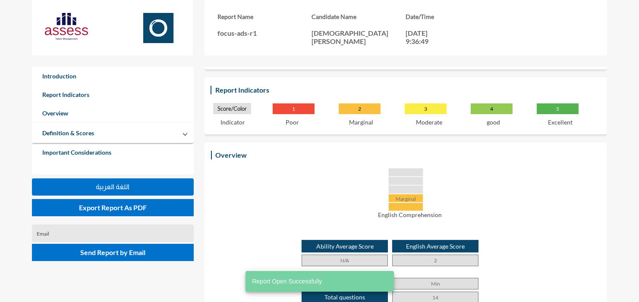
scroll to position [166, 0]
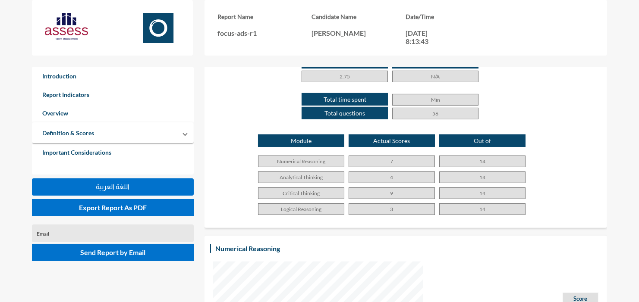
scroll to position [522, 0]
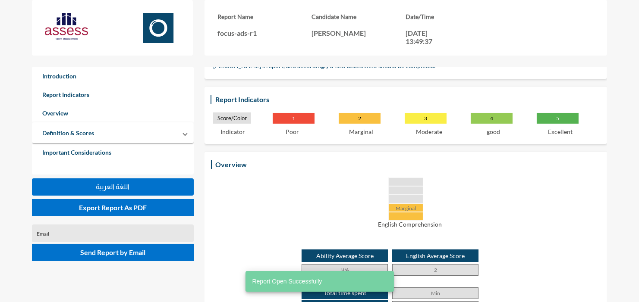
scroll to position [166, 0]
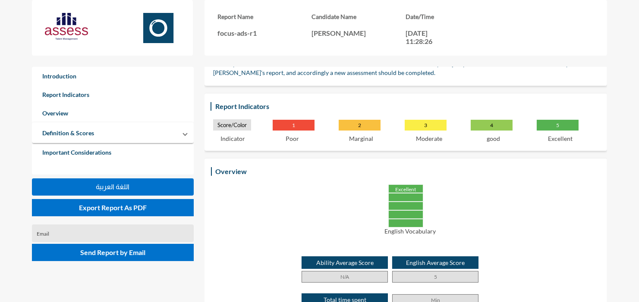
scroll to position [102, 0]
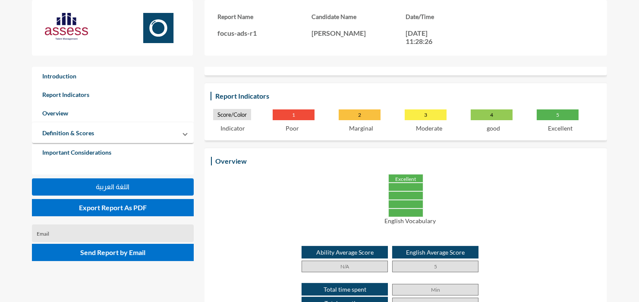
scroll to position [114, 0]
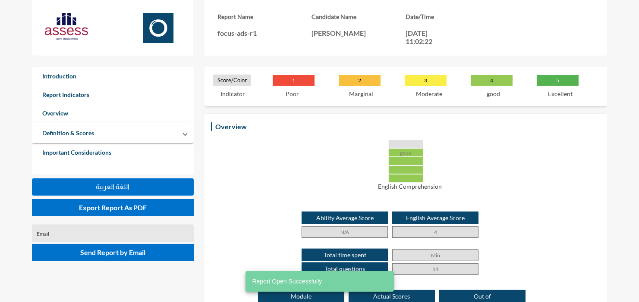
scroll to position [149, 0]
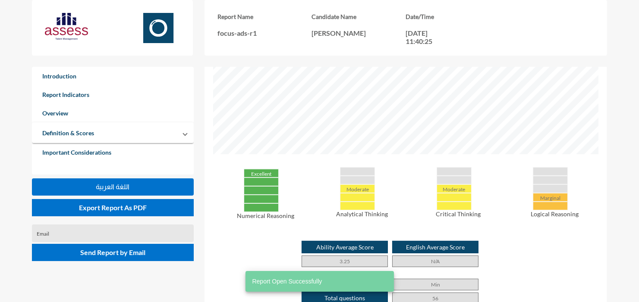
scroll to position [338, 0]
